Goal: Information Seeking & Learning: Learn about a topic

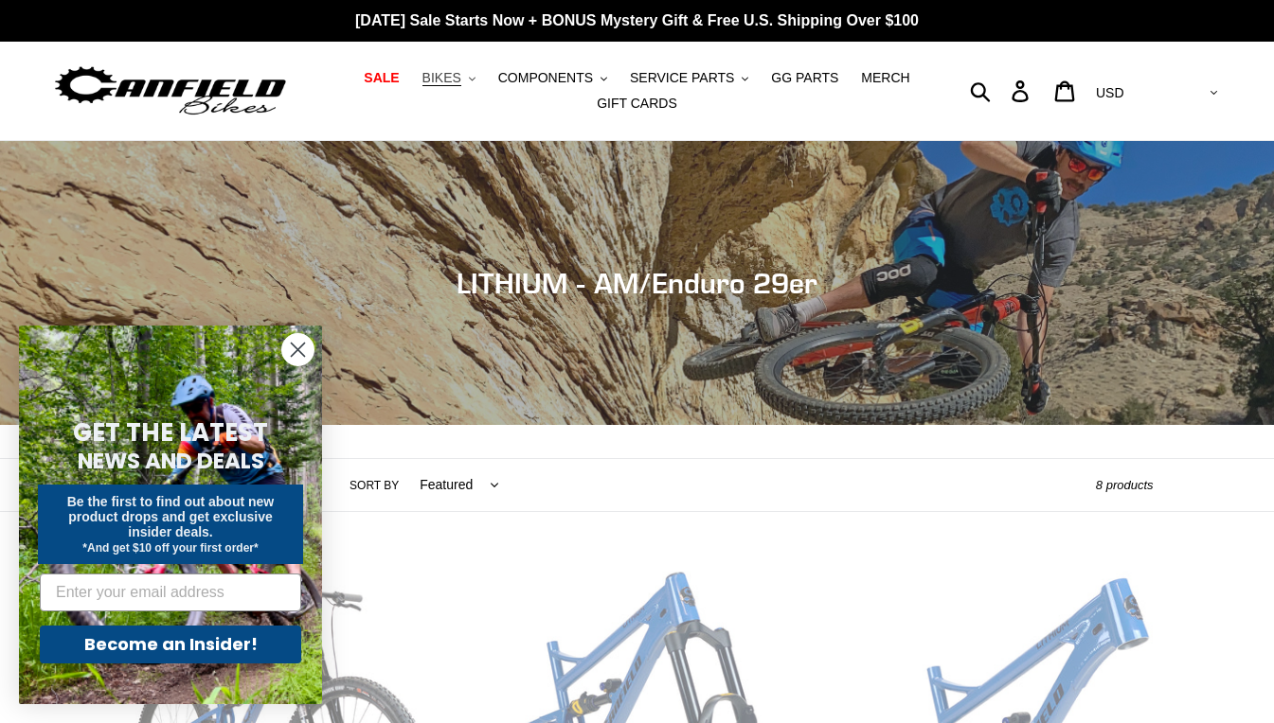
click at [476, 79] on button "BIKES .cls-1{fill:#231f20}" at bounding box center [449, 78] width 72 height 26
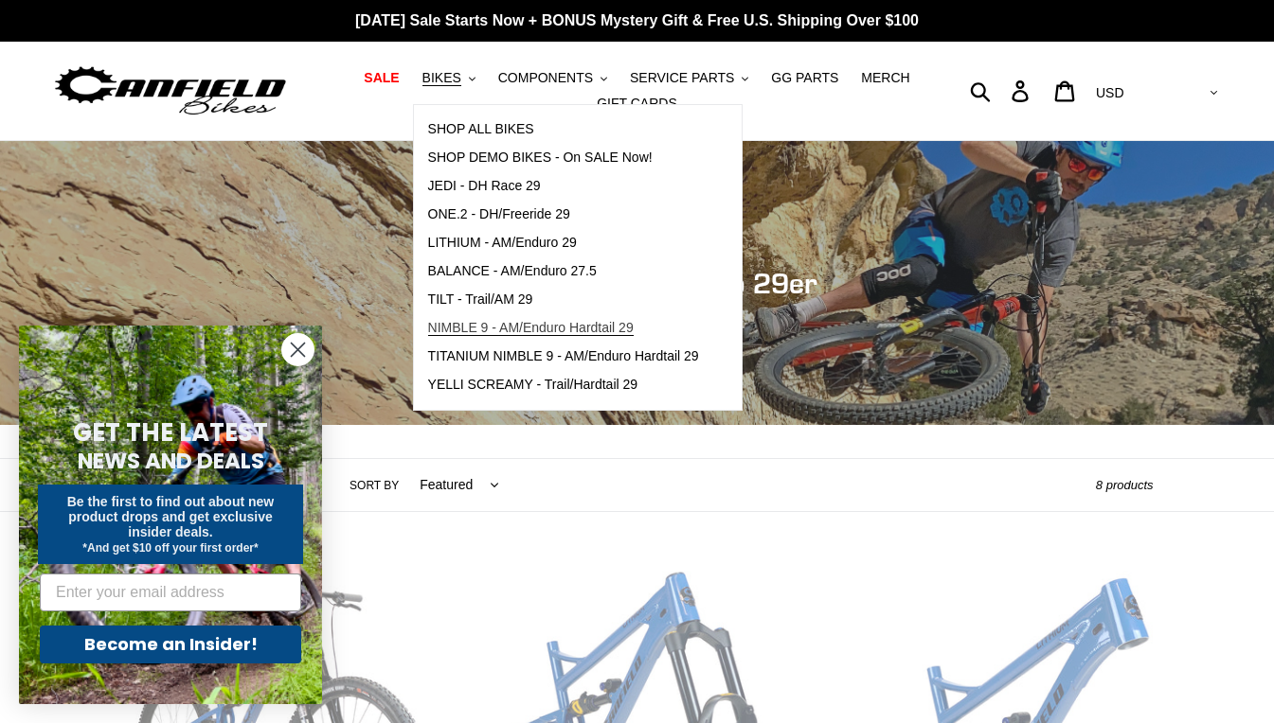
click at [482, 323] on span "NIMBLE 9 - AM/Enduro Hardtail 29" at bounding box center [530, 328] width 205 height 16
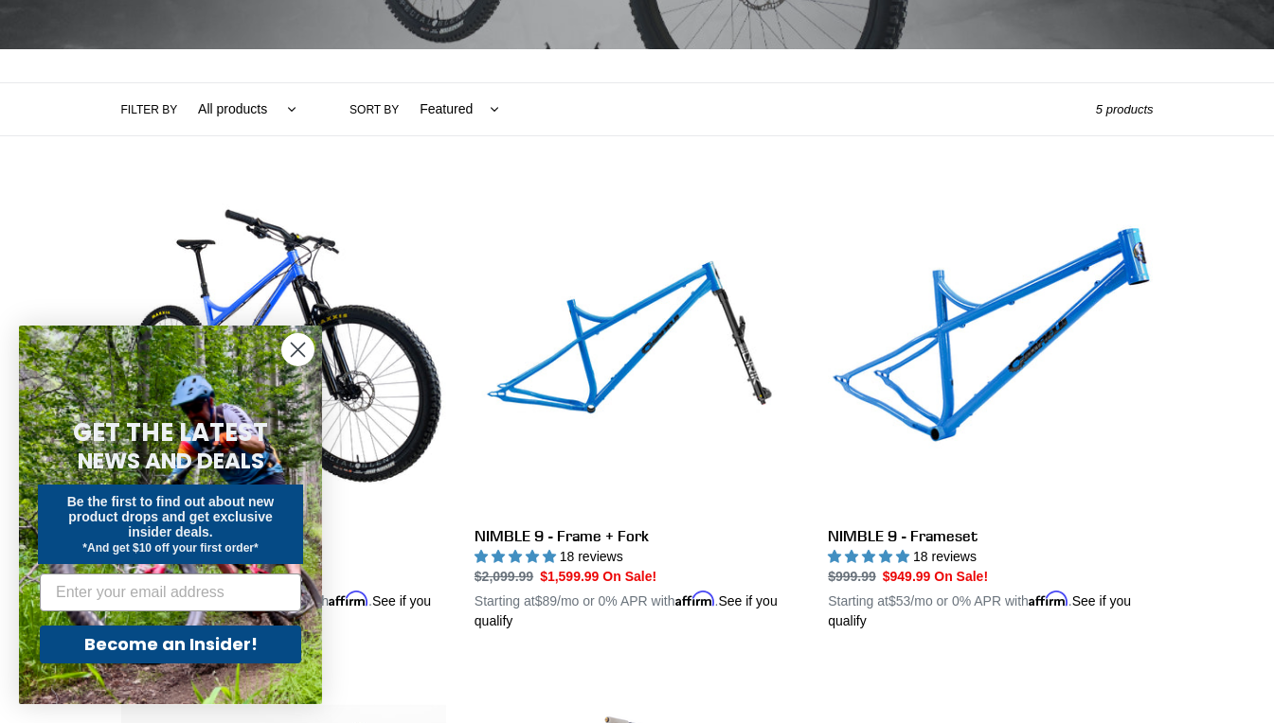
scroll to position [383, 0]
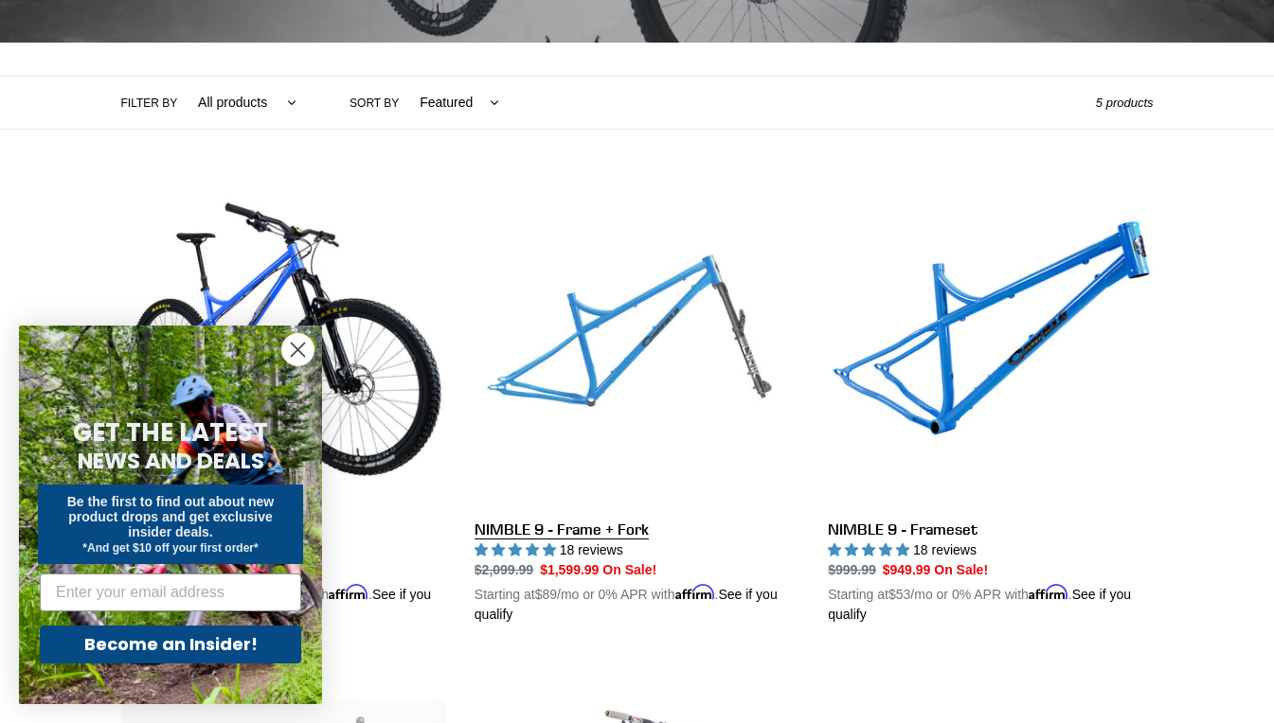
click at [661, 417] on link "NIMBLE 9 - Frame + Fork" at bounding box center [636, 403] width 325 height 443
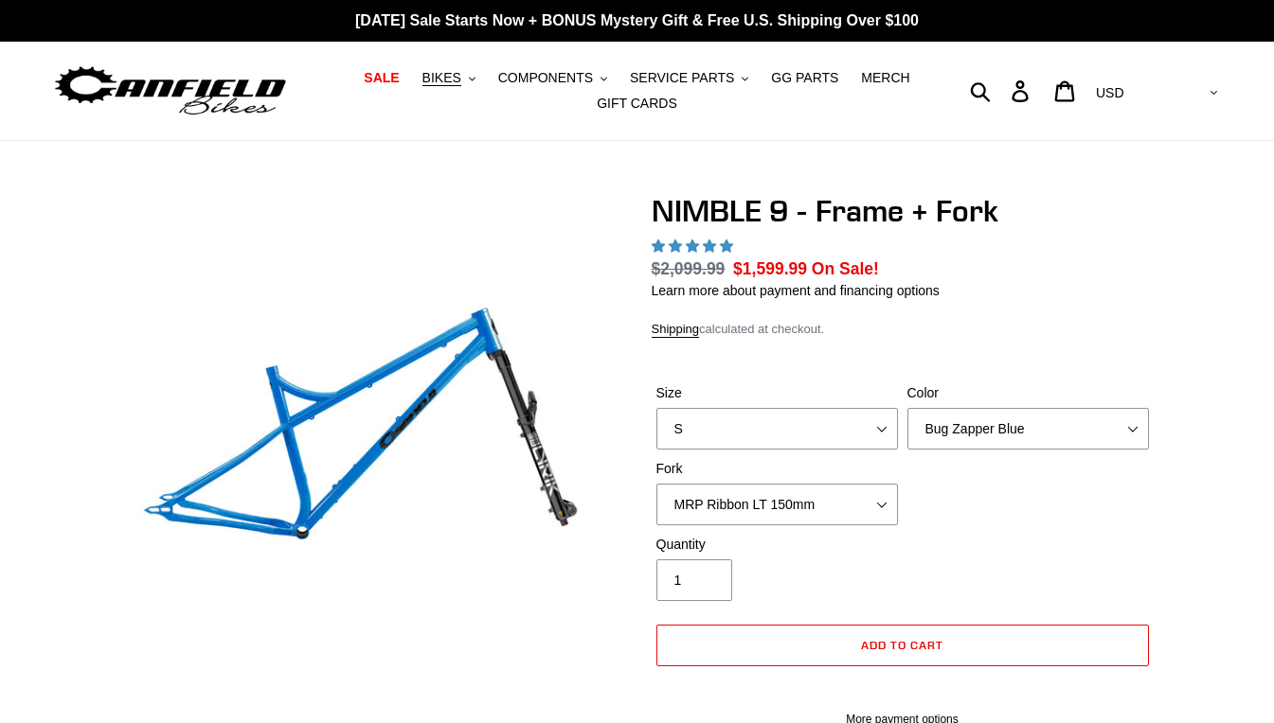
select select "highest-rating"
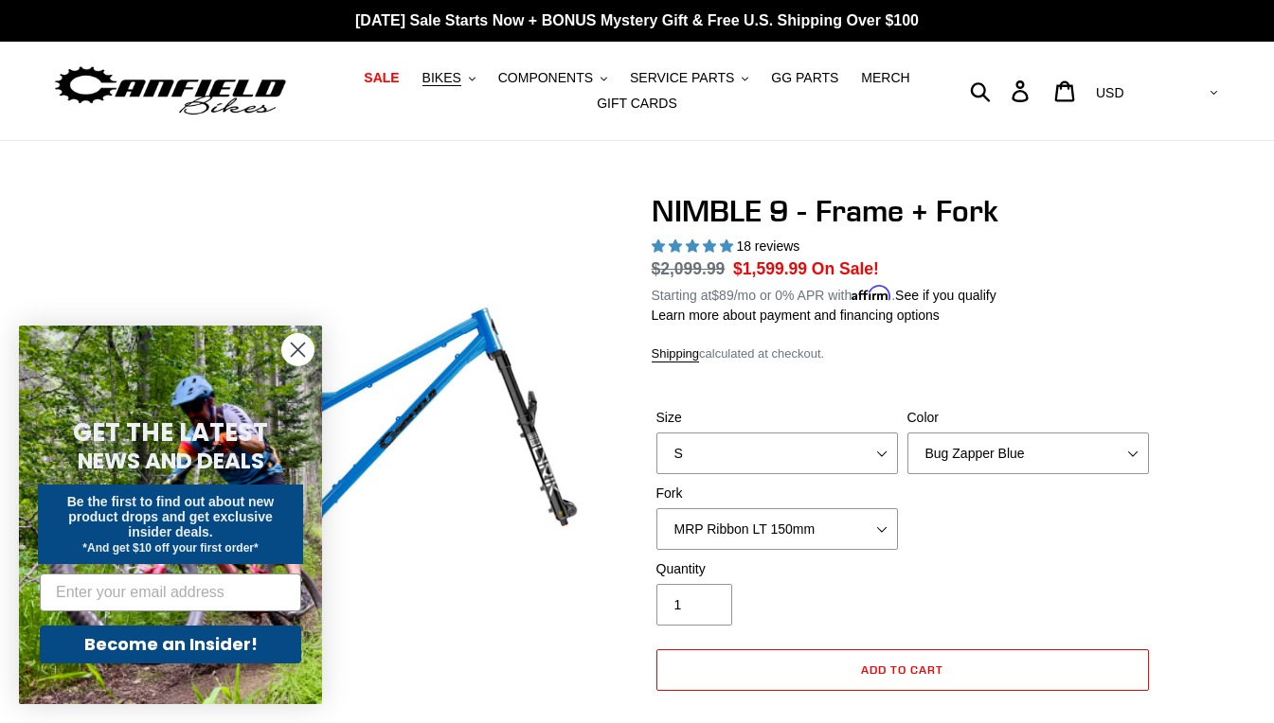
click at [299, 348] on icon "Close dialog" at bounding box center [298, 350] width 13 height 13
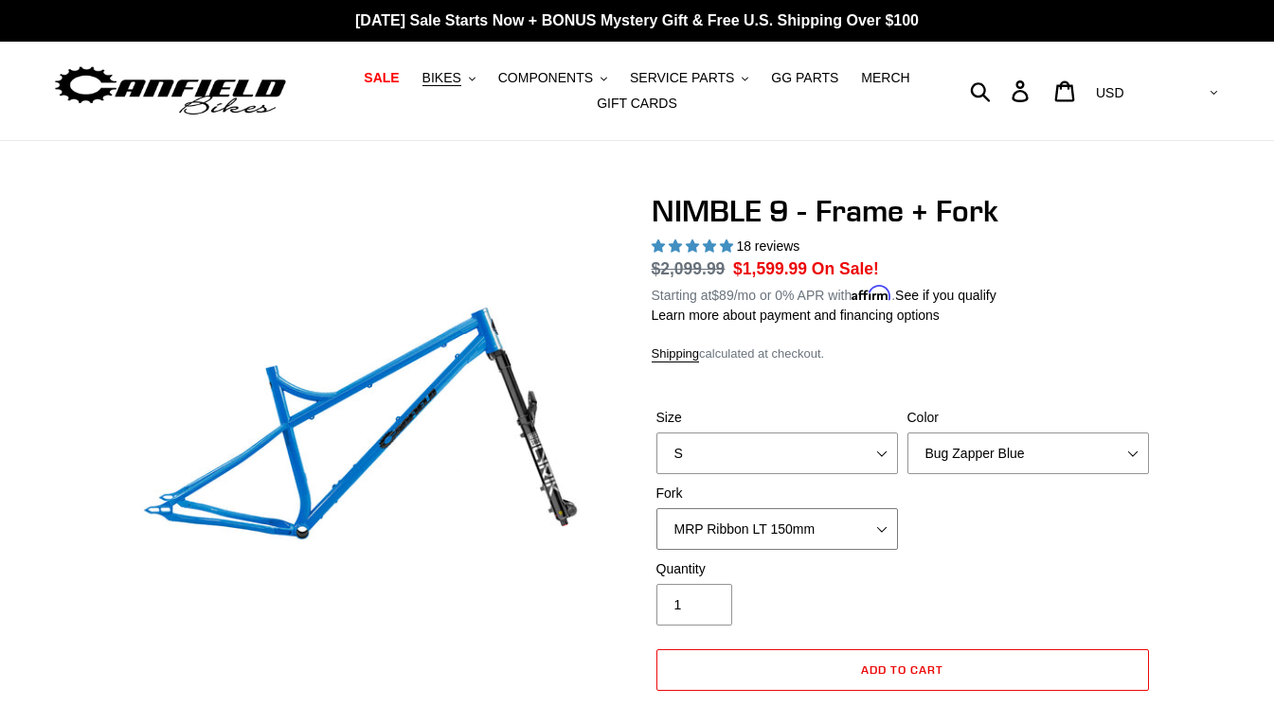
click at [888, 533] on select "MRP Ribbon LT 150mm Fox 36 Factory Grip X 150mm (Special Order) RockShox Lyrik …" at bounding box center [776, 529] width 241 height 42
select select "Fox 36 SL Factory Grip X 140mm"
click at [656, 508] on select "MRP Ribbon LT 150mm Fox 36 Factory Grip X 150mm (Special Order) RockShox Lyrik …" at bounding box center [776, 529] width 241 height 42
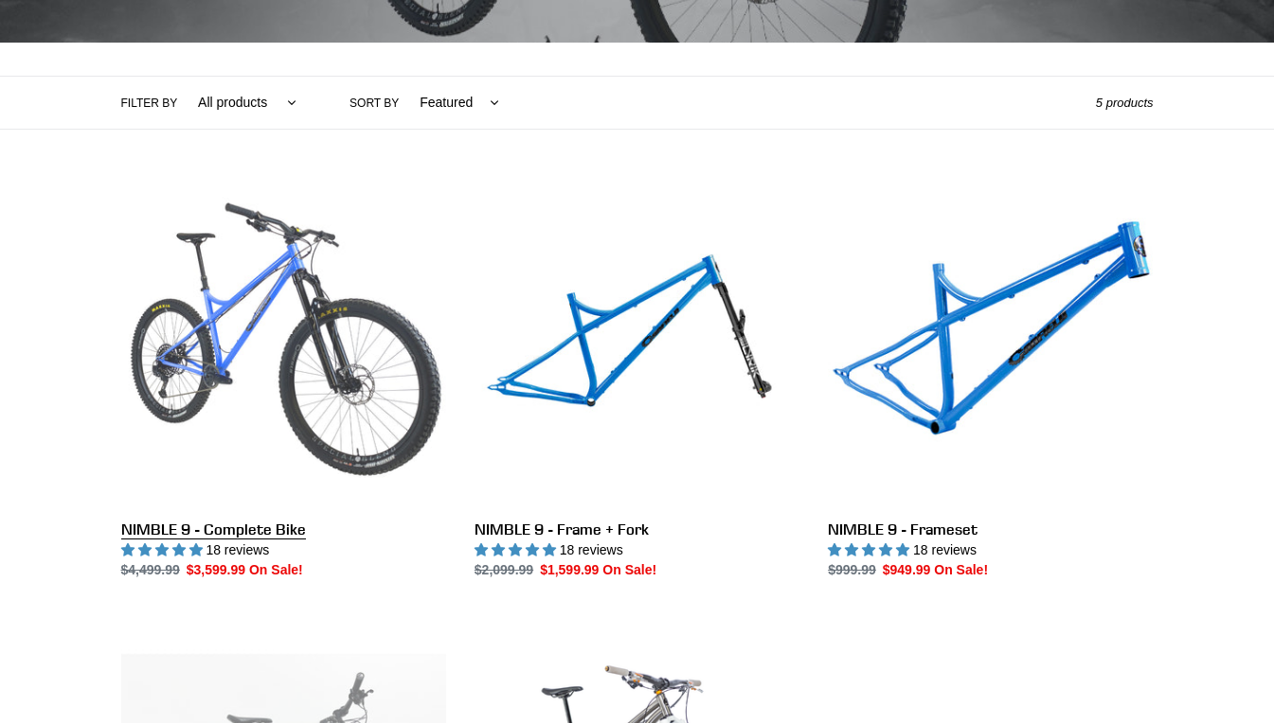
scroll to position [383, 0]
click at [293, 404] on link "NIMBLE 9 - Complete Bike" at bounding box center [283, 381] width 325 height 399
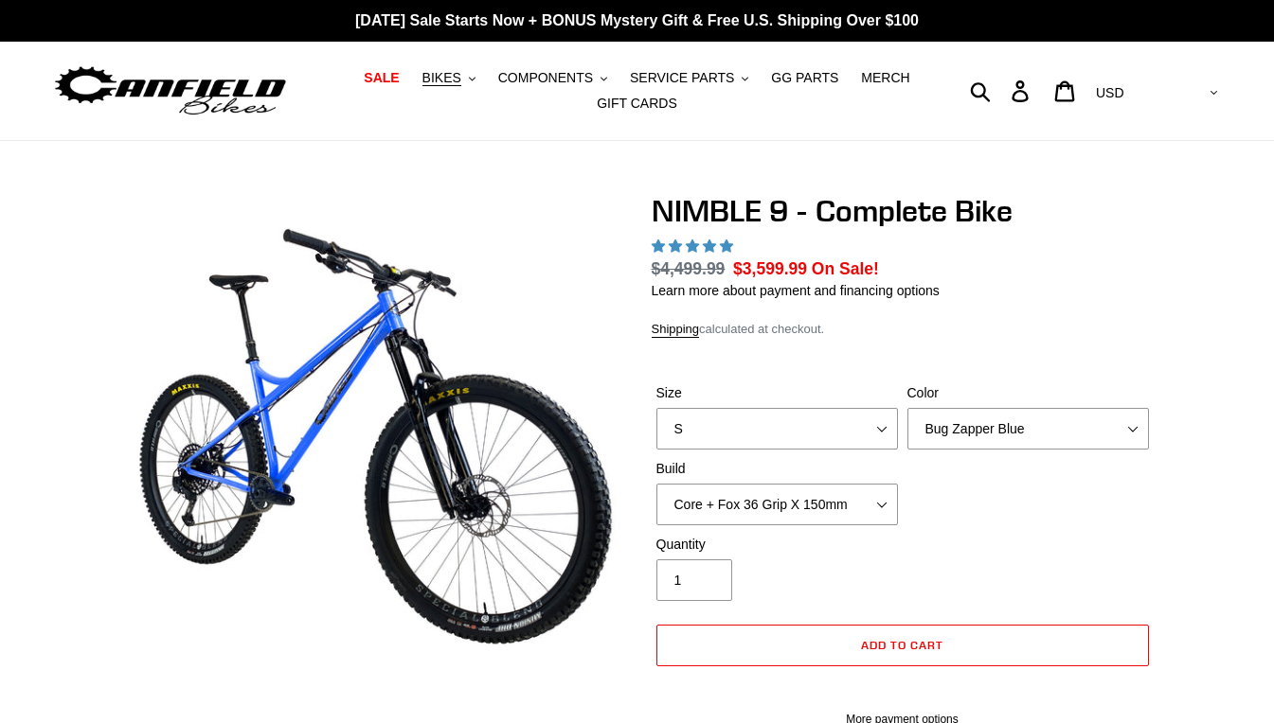
select select "highest-rating"
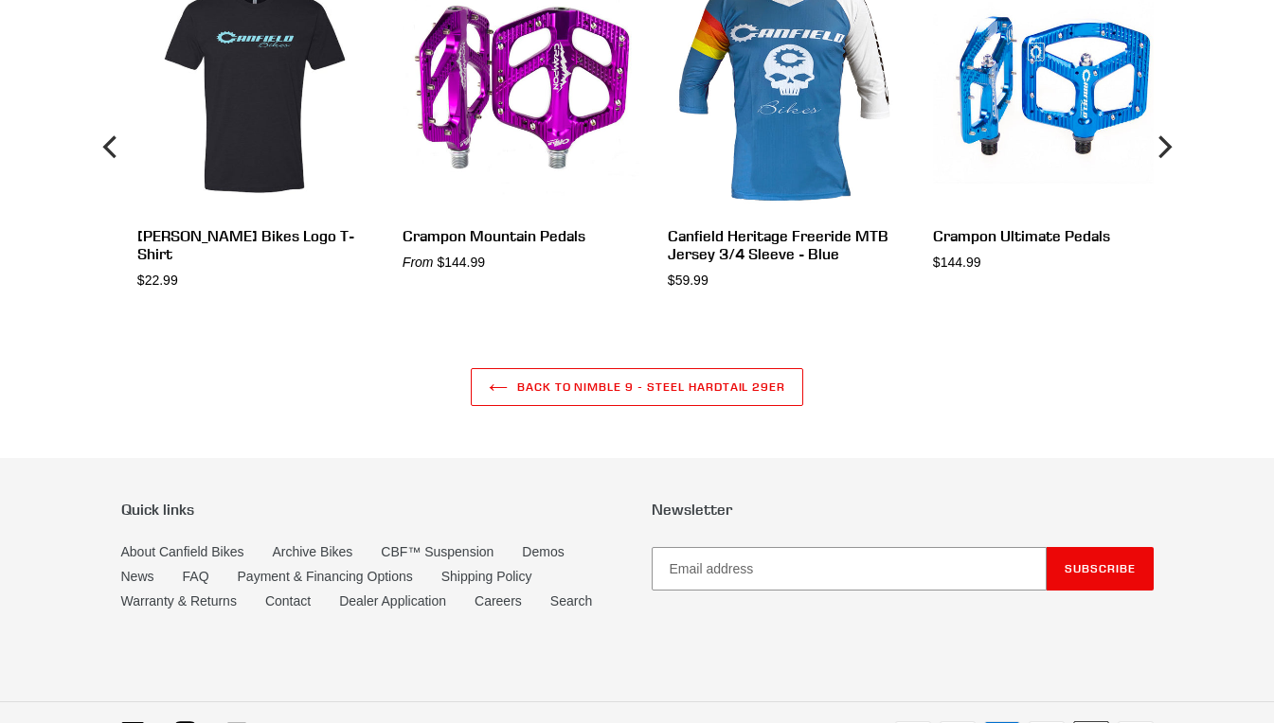
scroll to position [5693, 0]
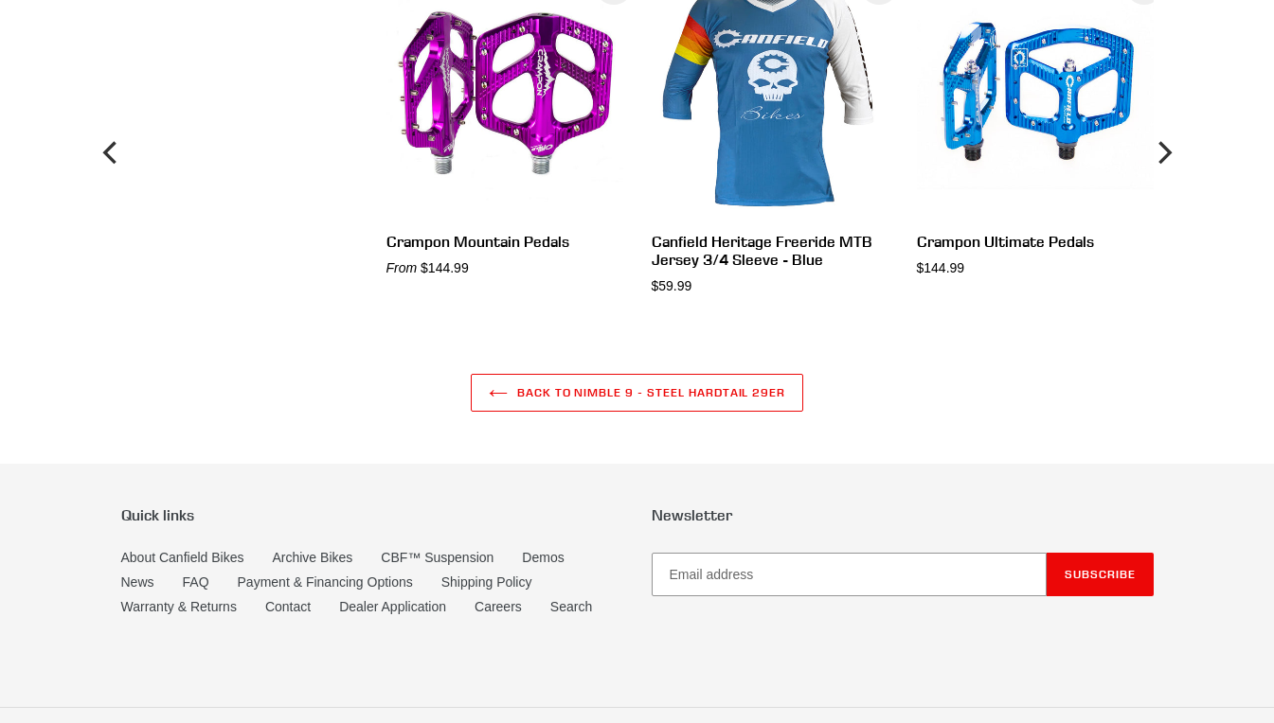
click at [193, 577] on link "FAQ" at bounding box center [196, 582] width 27 height 15
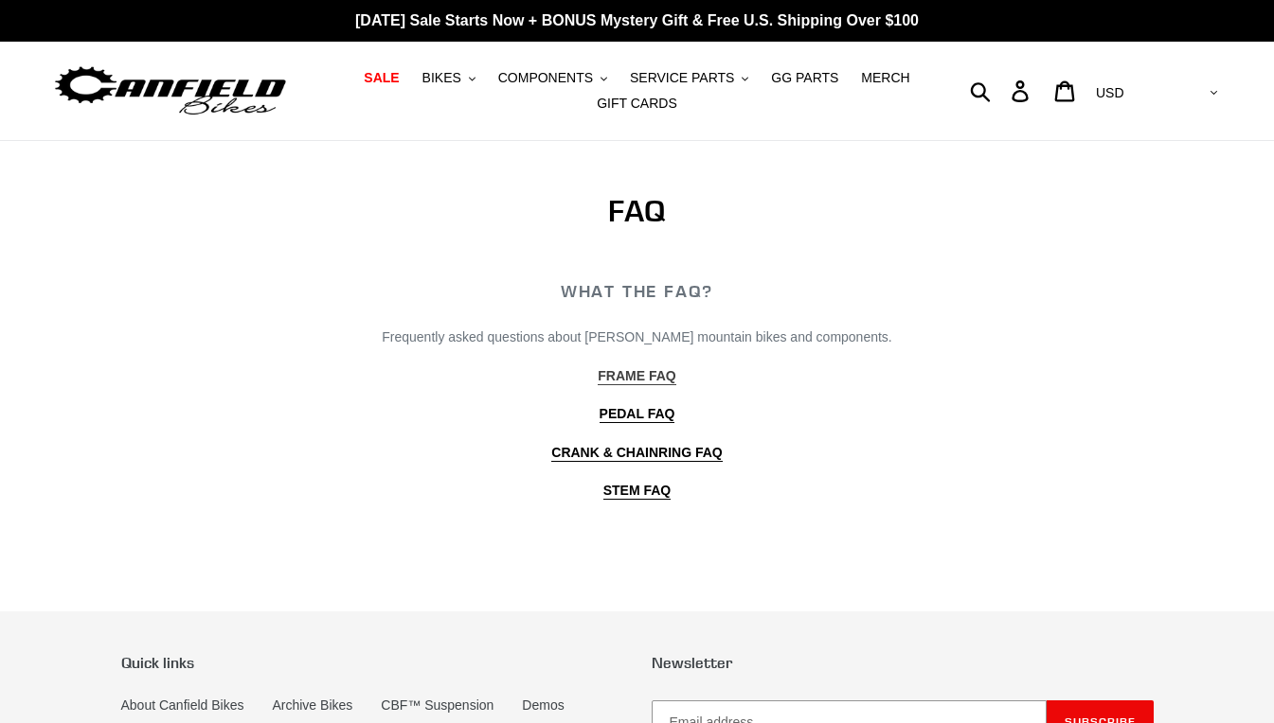
click at [643, 376] on b "FRAME FAQ" at bounding box center [636, 375] width 78 height 15
